Goal: Task Accomplishment & Management: Complete application form

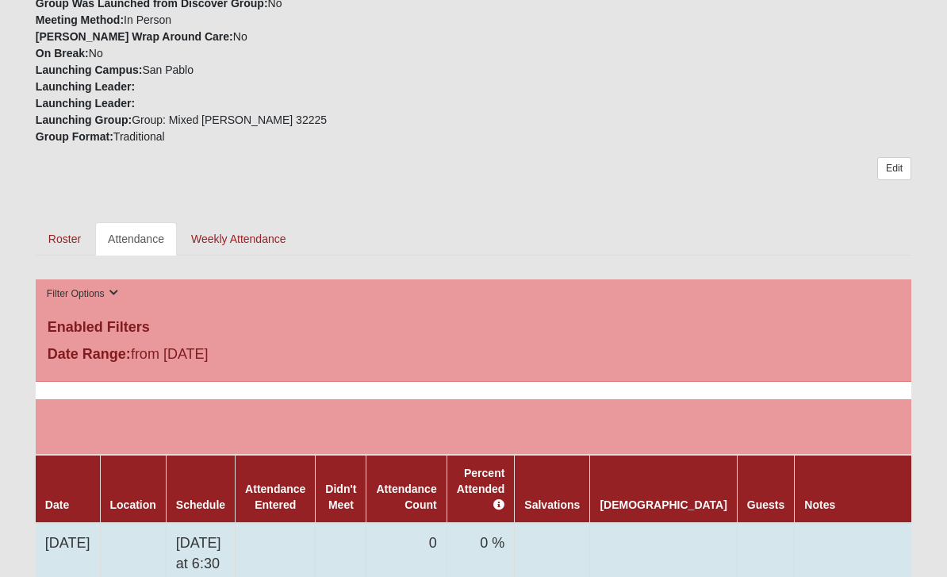
scroll to position [611, 0]
click at [937, 539] on link at bounding box center [950, 539] width 26 height 23
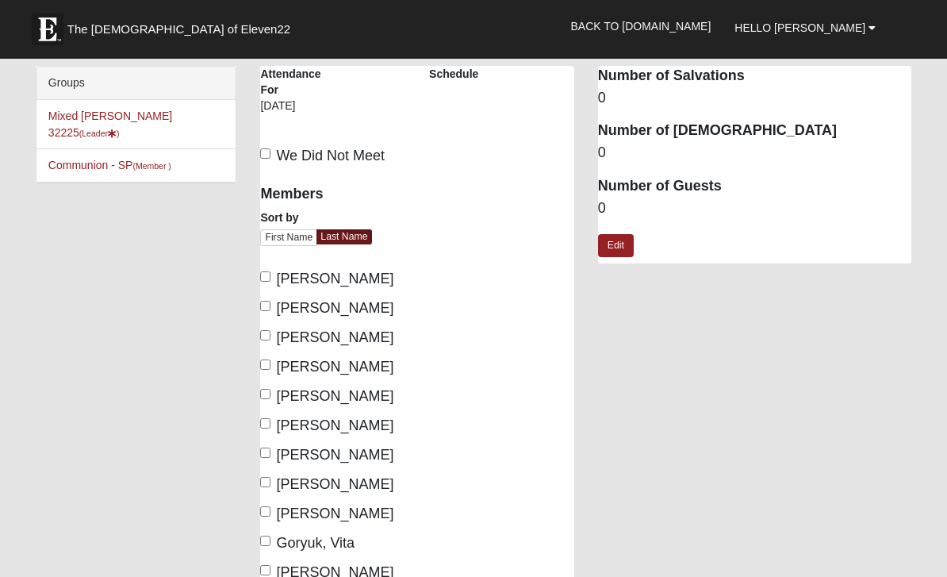
click at [270, 280] on input "Bates, Kathy" at bounding box center [265, 276] width 10 height 10
checkbox input "true"
click at [262, 311] on input "Bates, Phill" at bounding box center [265, 306] width 10 height 10
checkbox input "true"
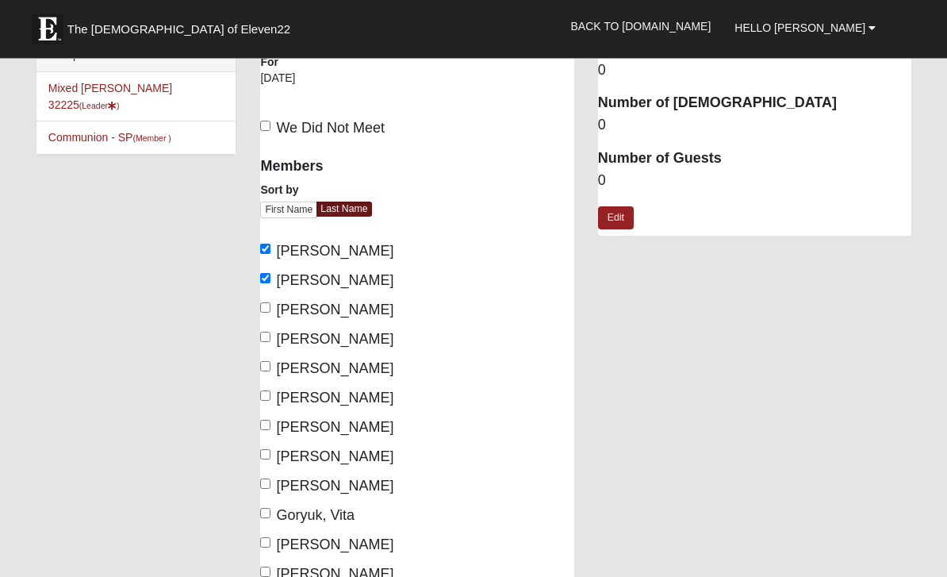
scroll to position [29, 0]
click at [267, 370] on input "Coulter, Anna" at bounding box center [265, 365] width 10 height 10
checkbox input "true"
click at [268, 400] on input "Coulter, Karen" at bounding box center [265, 394] width 10 height 10
checkbox input "true"
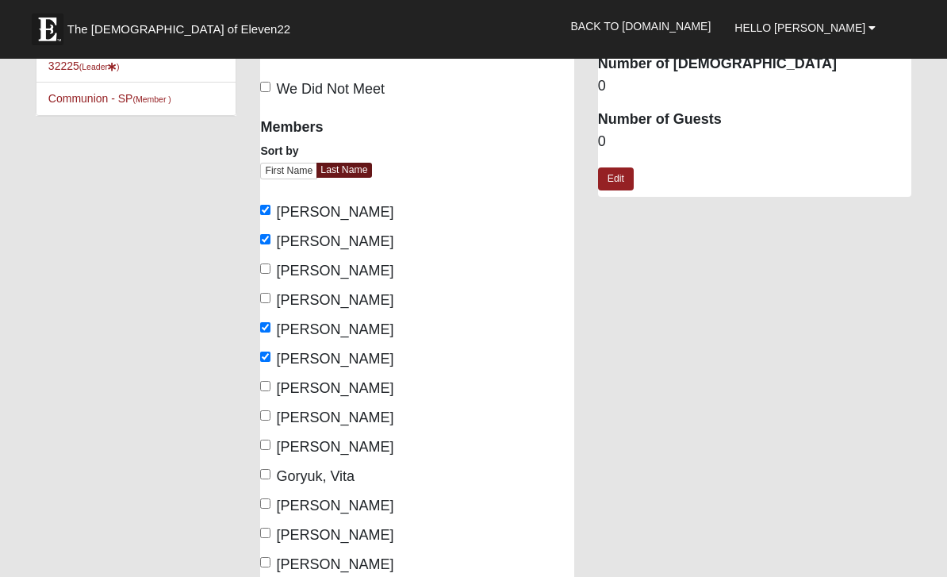
scroll to position [81, 0]
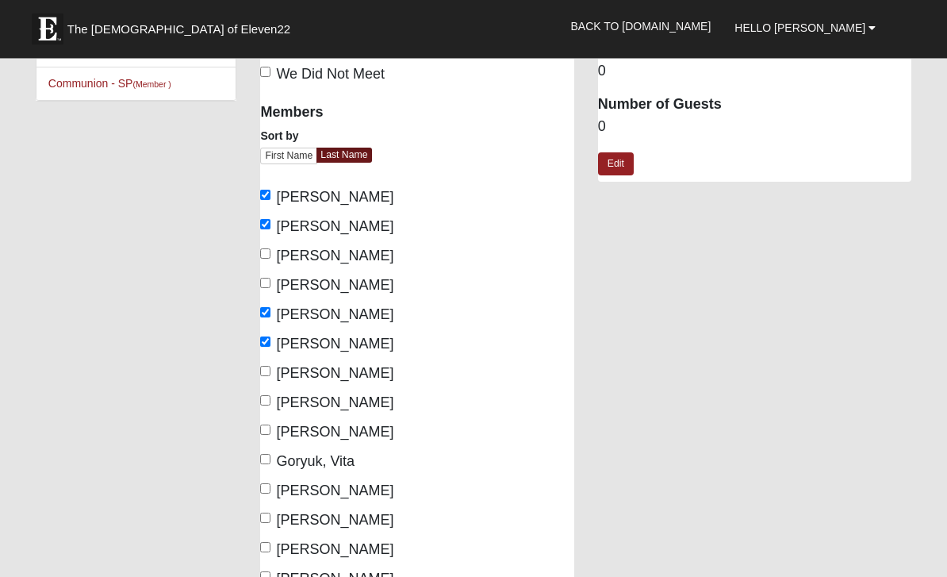
click at [270, 403] on input "Fritzemeier, Debbie" at bounding box center [265, 401] width 10 height 10
checkbox input "true"
click at [270, 435] on input "Fritzemeier, Ron" at bounding box center [265, 430] width 10 height 10
checkbox input "true"
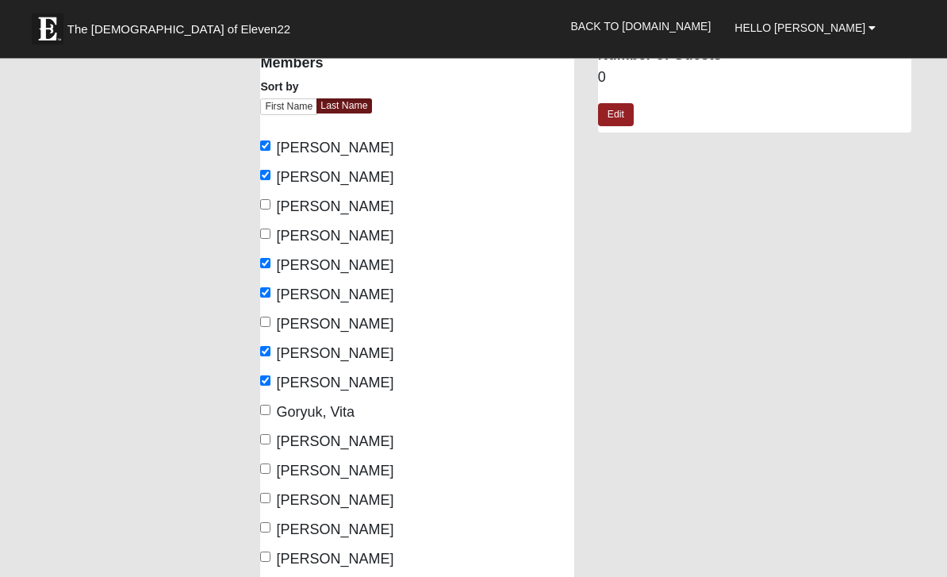
scroll to position [131, 0]
click at [270, 414] on input "Goryuk, Vita" at bounding box center [265, 409] width 10 height 10
checkbox input "true"
click at [282, 442] on span "Lusis, Sheila" at bounding box center [334, 441] width 117 height 16
click at [270, 442] on input "Lusis, Sheila" at bounding box center [265, 439] width 10 height 10
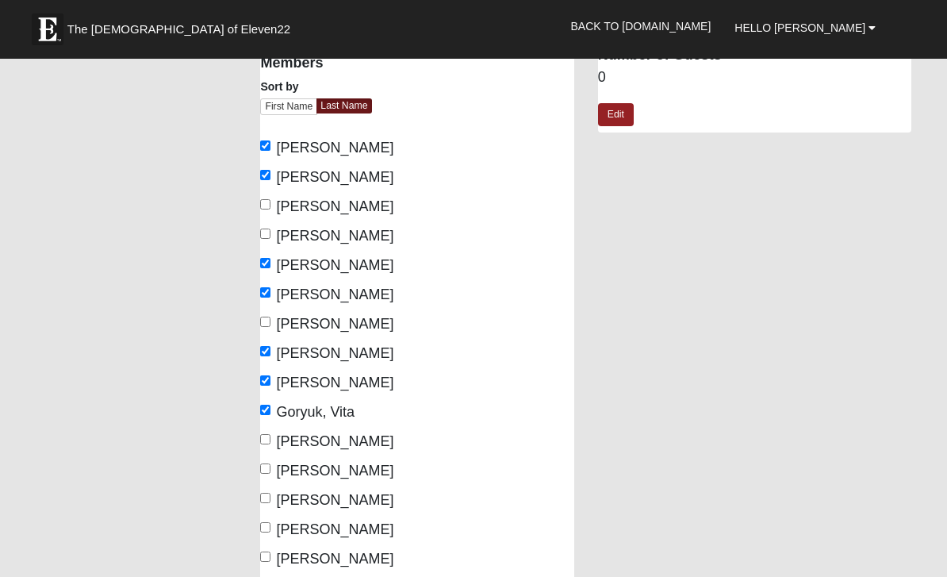
checkbox input "true"
click at [270, 471] on input "Martinez, Jaritza" at bounding box center [265, 468] width 10 height 10
checkbox input "true"
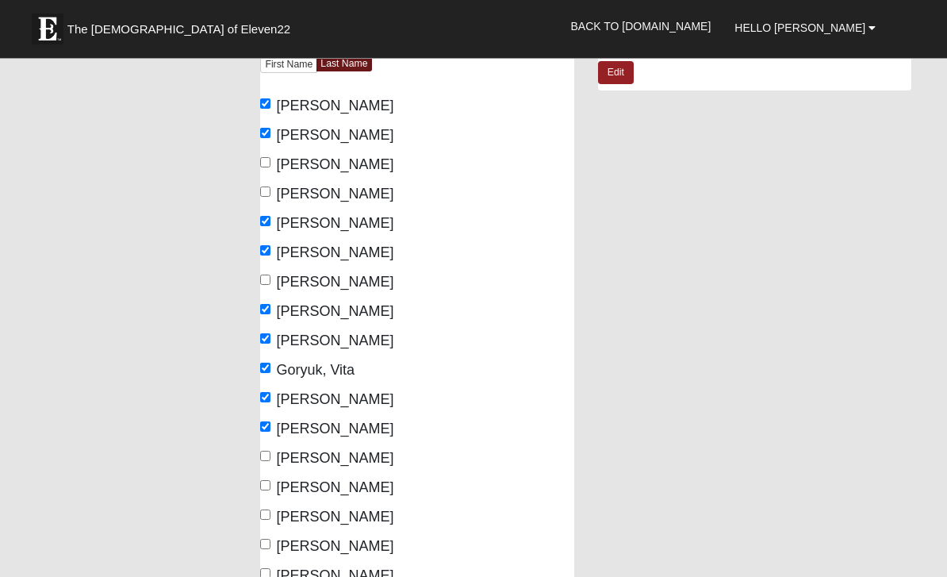
scroll to position [173, 0]
click at [264, 459] on input "Mattingly, Lynn" at bounding box center [265, 455] width 10 height 10
checkbox input "true"
click at [266, 496] on label "Mattingly, Paul" at bounding box center [326, 487] width 133 height 21
click at [266, 490] on input "Mattingly, Paul" at bounding box center [265, 485] width 10 height 10
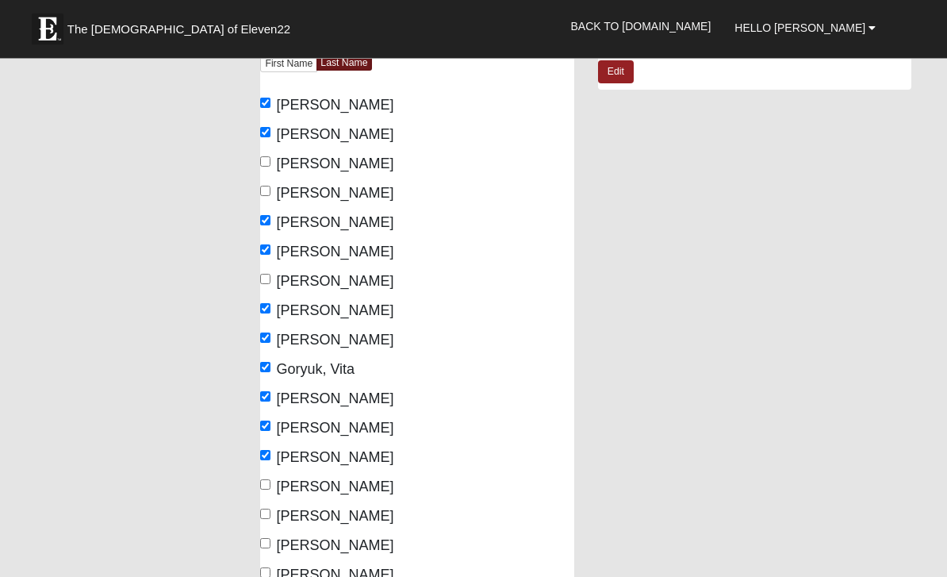
checkbox input "true"
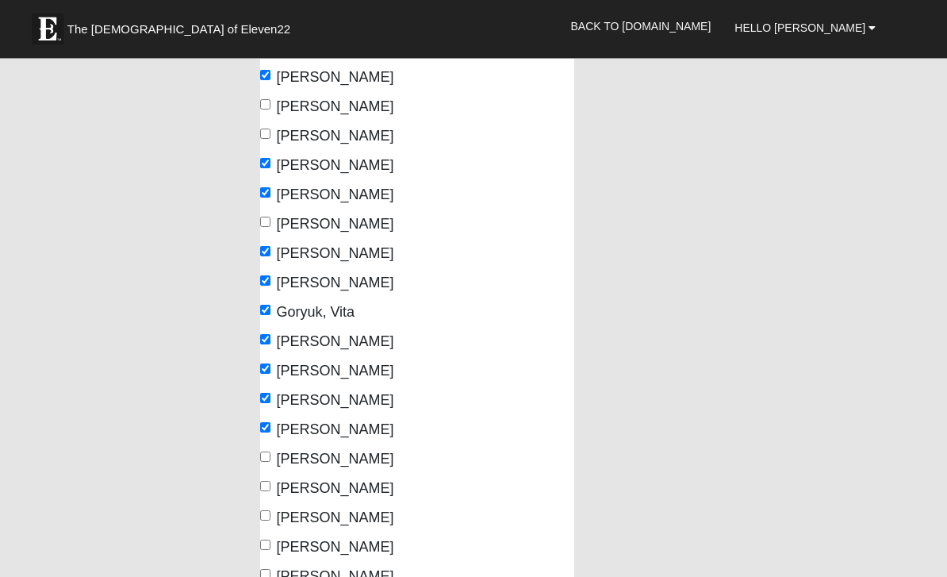
scroll to position [232, 0]
click at [270, 455] on input "Mims, Karen" at bounding box center [265, 455] width 10 height 10
checkbox input "true"
click at [270, 488] on input "Mims, Michael" at bounding box center [265, 485] width 10 height 10
checkbox input "true"
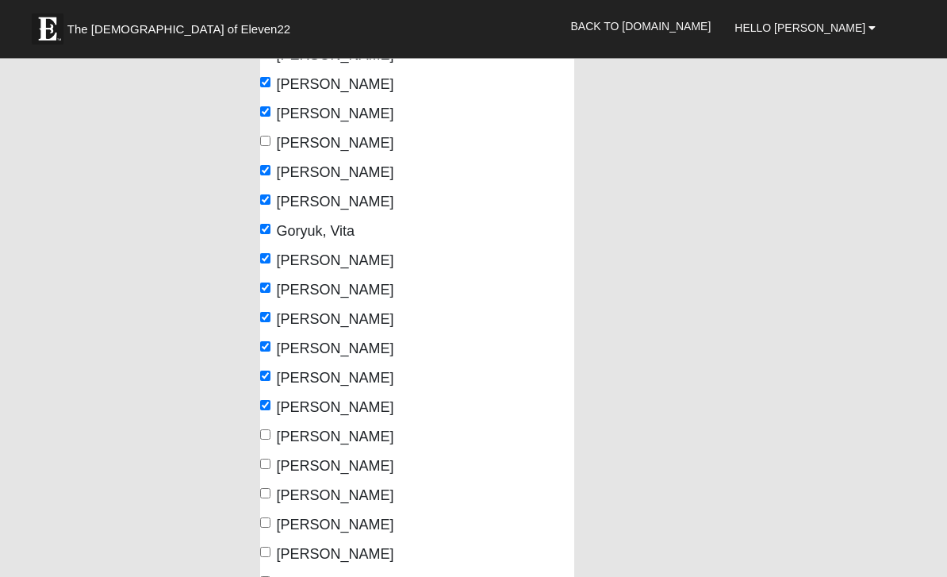
scroll to position [312, 0]
click at [270, 522] on input "Purvis, Joe" at bounding box center [265, 521] width 10 height 10
checkbox input "true"
click at [262, 556] on input "Purvis, Susie" at bounding box center [265, 551] width 10 height 10
checkbox input "true"
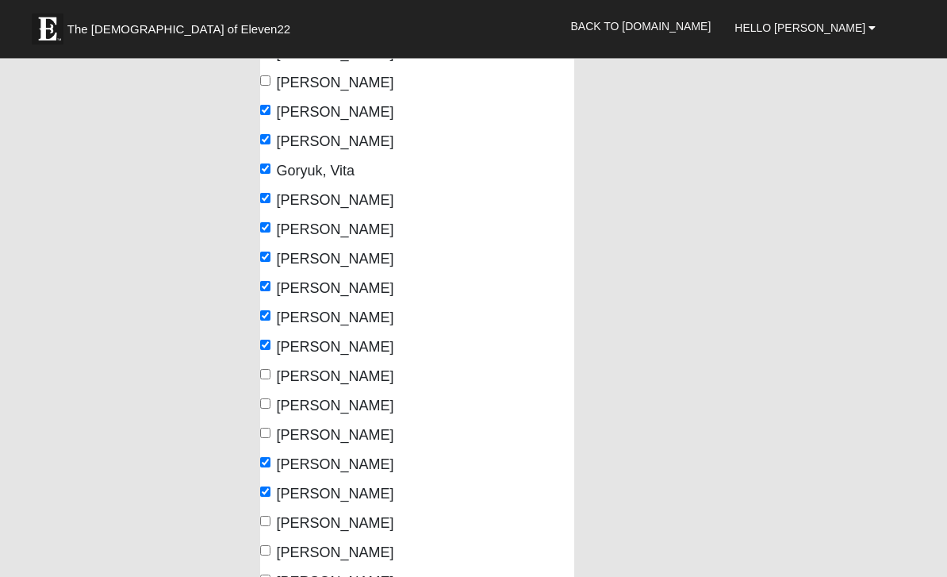
scroll to position [381, 0]
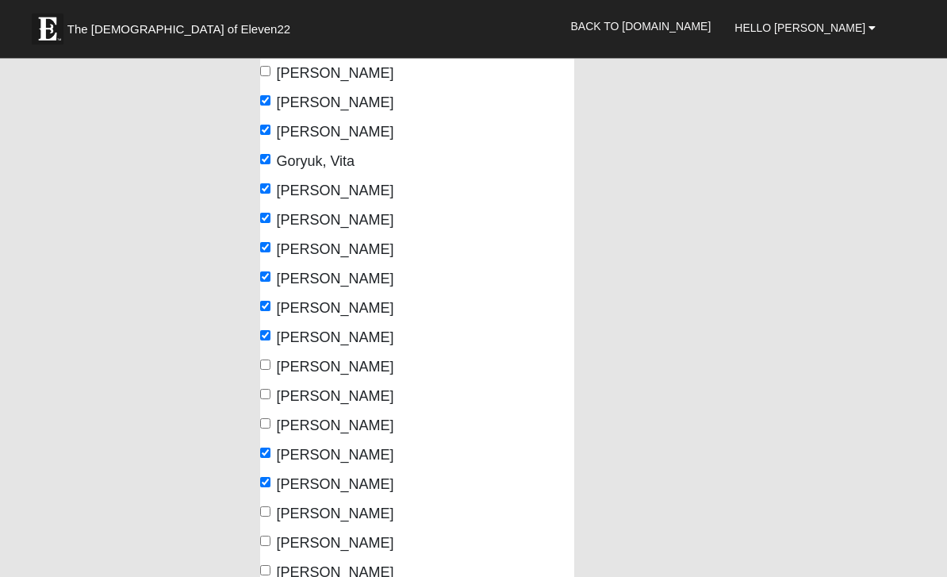
click at [270, 546] on input "Saunders, Julie" at bounding box center [265, 541] width 10 height 10
checkbox input "true"
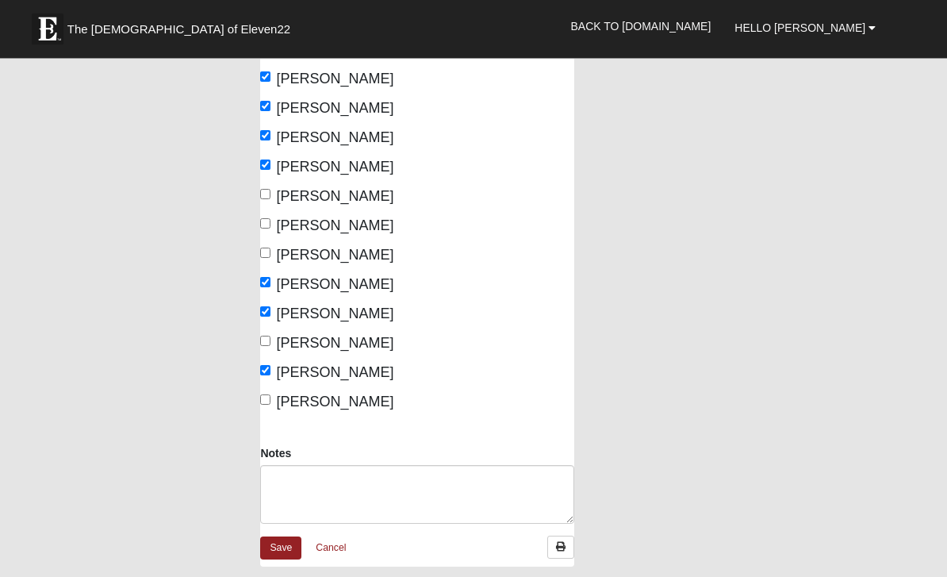
scroll to position [562, 0]
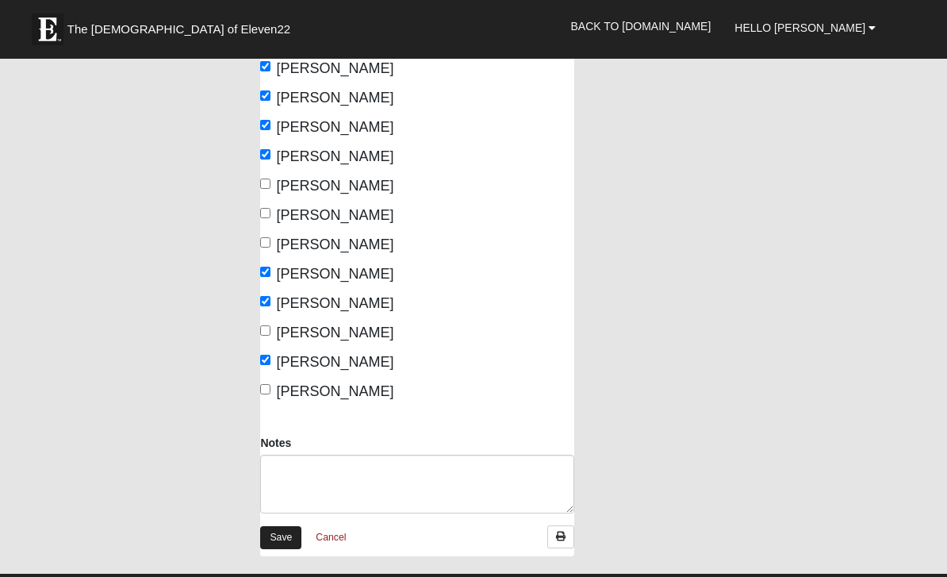
click at [287, 540] on link "Save" at bounding box center [280, 537] width 41 height 23
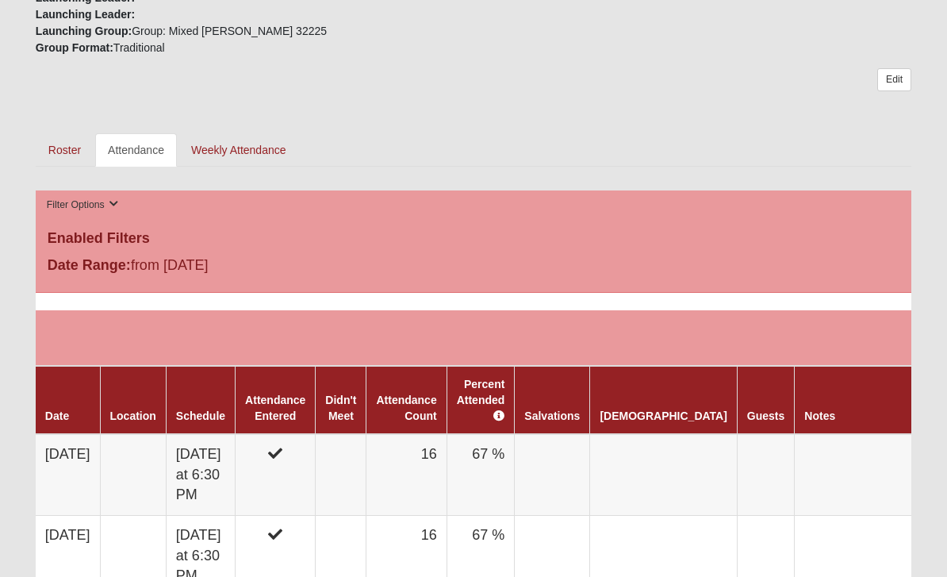
scroll to position [700, 0]
